Goal: Task Accomplishment & Management: Manage account settings

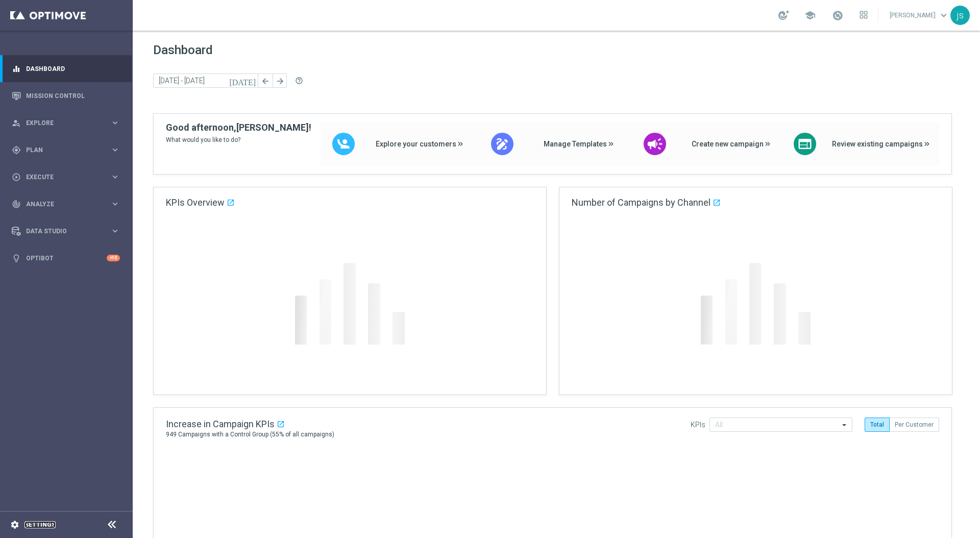
click at [33, 521] on link "Settings" at bounding box center [39, 524] width 31 height 6
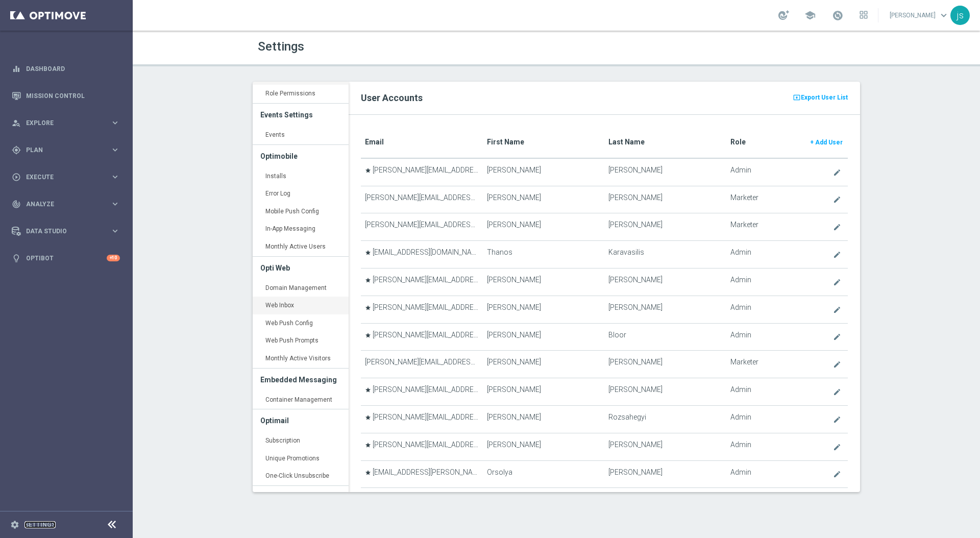
scroll to position [38, 0]
click at [283, 398] on link "Container Management keyboard_arrow_right" at bounding box center [301, 399] width 96 height 18
